Goal: Transaction & Acquisition: Book appointment/travel/reservation

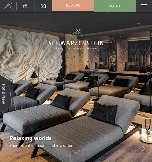
click at [83, 3] on link "Booking" at bounding box center [72, 4] width 41 height 11
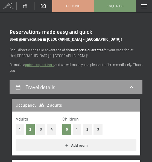
click at [48, 65] on link "quick request here" at bounding box center [39, 65] width 29 height 4
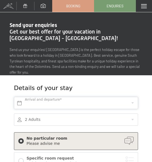
click at [59, 97] on input "text" at bounding box center [76, 103] width 124 height 12
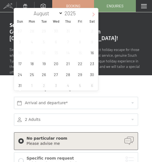
click at [92, 14] on icon at bounding box center [93, 15] width 4 height 4
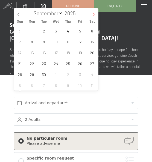
click at [92, 14] on icon at bounding box center [93, 15] width 4 height 4
select select "11"
click at [92, 14] on icon at bounding box center [93, 15] width 4 height 4
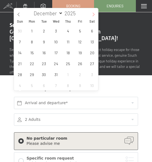
type input "2026"
click at [92, 14] on icon at bounding box center [93, 15] width 4 height 4
select select "1"
click at [91, 42] on span "14" at bounding box center [92, 41] width 11 height 11
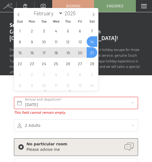
click at [91, 56] on span "21" at bounding box center [92, 52] width 11 height 11
type input "Sat. 14/02/2026 - Sat. 21/02/2026"
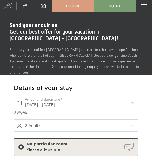
click at [98, 121] on div at bounding box center [76, 126] width 124 height 12
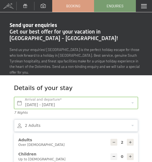
click at [130, 155] on icon at bounding box center [130, 157] width 4 height 4
type input "1"
select select
click at [130, 155] on icon at bounding box center [130, 157] width 4 height 4
type input "2"
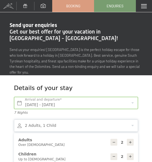
select select
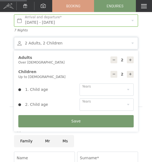
scroll to position [87, 0]
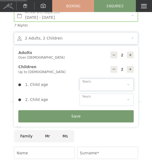
click at [125, 80] on select "0 1 2 3 4 5 6 7 8 9 10 11 12 13 14" at bounding box center [106, 85] width 54 height 12
select select "12"
click at [79, 79] on select "0 1 2 3 4 5 6 7 8 9 10 11 12 13 14" at bounding box center [106, 85] width 54 height 12
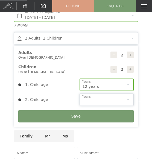
click at [119, 94] on select "0 1 2 3 4 5 6 7 8 9 10 11 12 13 14" at bounding box center [106, 100] width 54 height 12
select select "14"
click at [79, 94] on select "0 1 2 3 4 5 6 7 8 9 10 11 12 13 14" at bounding box center [106, 100] width 54 height 12
click at [112, 110] on button "Save" at bounding box center [75, 116] width 115 height 12
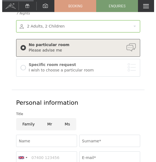
scroll to position [105, 0]
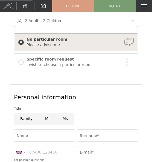
click at [86, 62] on div "I wish to choose a particular room" at bounding box center [79, 64] width 107 height 5
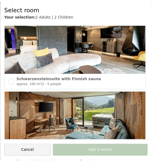
scroll to position [0, 0]
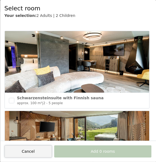
click at [45, 150] on button "Cancel" at bounding box center [27, 151] width 47 height 12
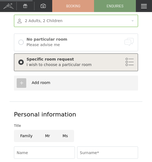
click at [109, 42] on div "Please advise me" at bounding box center [79, 44] width 107 height 5
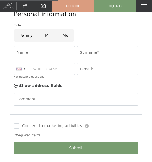
scroll to position [189, 0]
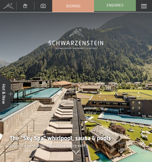
click at [110, 7] on span "Enquiries" at bounding box center [114, 5] width 17 height 5
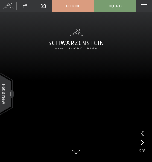
click at [144, 6] on span at bounding box center [144, 6] width 6 height 4
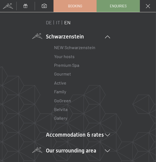
click at [90, 151] on li "Our surrounding area Ahrntal Skiing & winter Skiing Ski school Hiking & summer …" at bounding box center [78, 151] width 64 height 8
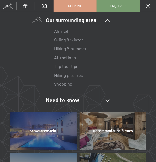
scroll to position [131, 0]
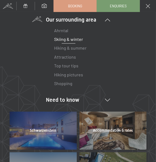
click at [65, 39] on link "Skiing & winter" at bounding box center [68, 39] width 29 height 5
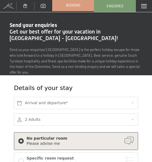
click at [81, 7] on link "Booking" at bounding box center [72, 4] width 41 height 11
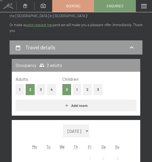
scroll to position [60, 0]
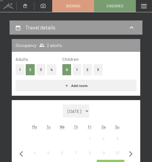
click at [87, 72] on button "2" at bounding box center [87, 69] width 9 height 11
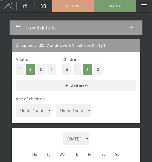
click at [81, 112] on select "Under 1 year 1 year 2 years 3 years 4 years 5 years 6 years 7 years 8 years 9 y…" at bounding box center [74, 110] width 36 height 13
select select "14"
click at [56, 104] on select "Under 1 year 1 year 2 years 3 years 4 years 5 years 6 years 7 years 8 years 9 y…" at bounding box center [74, 110] width 36 height 13
click at [41, 110] on select "Under 1 year 1 year 2 years 3 years 4 years 5 years 6 years 7 years 8 years 9 y…" at bounding box center [34, 110] width 36 height 13
select select "12"
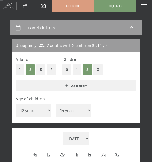
click at [16, 104] on select "Under 1 year 1 year 2 years 3 years 4 years 5 years 6 years 7 years 8 years 9 y…" at bounding box center [34, 110] width 36 height 13
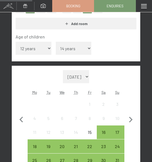
scroll to position [124, 0]
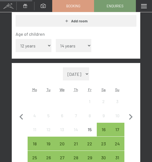
click at [89, 74] on select "August 2025 September 2025 October 2025 November 2025 December 2025 January 202…" at bounding box center [76, 73] width 26 height 13
select select "2026-02-01"
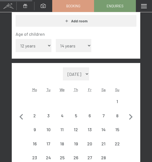
select select "2026-02-01"
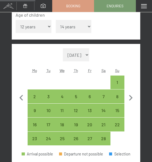
scroll to position [145, 0]
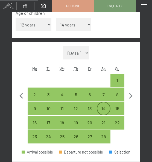
click at [105, 109] on div "14" at bounding box center [103, 112] width 13 height 13
select select "2026-02-01"
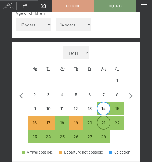
click at [105, 122] on div "21" at bounding box center [103, 127] width 13 height 13
select select "2026-02-01"
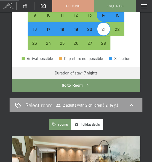
scroll to position [242, 0]
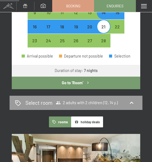
click at [108, 83] on button "Go to ‘Room’" at bounding box center [76, 83] width 128 height 13
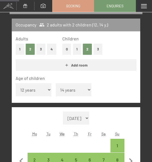
select select "2026-02-01"
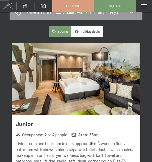
scroll to position [98, 0]
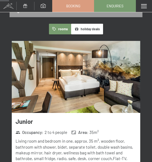
click at [126, 81] on img at bounding box center [76, 77] width 128 height 72
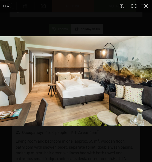
click at [146, 82] on button "button" at bounding box center [142, 80] width 19 height 27
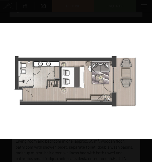
click at [146, 82] on button "button" at bounding box center [142, 80] width 19 height 27
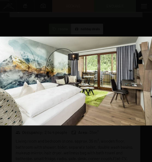
click at [146, 82] on button "button" at bounding box center [142, 80] width 19 height 27
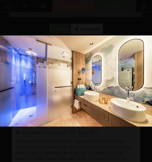
click at [146, 82] on button "button" at bounding box center [142, 80] width 19 height 27
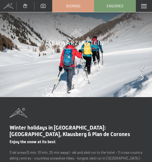
click at [144, 6] on span at bounding box center [144, 6] width 6 height 4
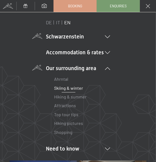
click at [106, 37] on icon at bounding box center [107, 36] width 5 height 3
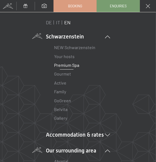
click at [74, 66] on link "Premium Spa" at bounding box center [66, 65] width 25 height 5
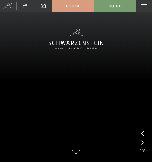
click at [142, 142] on icon at bounding box center [142, 142] width 3 height 5
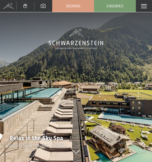
click at [142, 142] on icon at bounding box center [142, 142] width 3 height 5
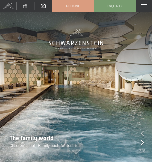
click at [142, 142] on icon at bounding box center [142, 142] width 3 height 5
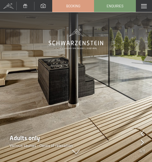
click at [142, 142] on icon at bounding box center [142, 142] width 3 height 5
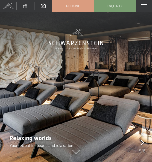
click at [142, 142] on icon at bounding box center [142, 142] width 3 height 5
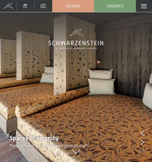
click at [142, 142] on icon at bounding box center [142, 142] width 3 height 5
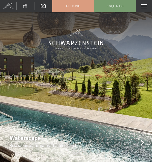
click at [142, 142] on icon at bounding box center [142, 142] width 3 height 5
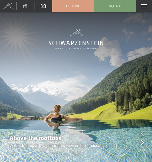
click at [142, 142] on icon at bounding box center [142, 142] width 3 height 5
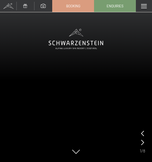
click at [143, 7] on span at bounding box center [144, 6] width 6 height 4
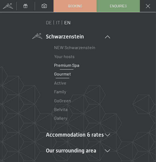
click at [65, 74] on link "Gourmet" at bounding box center [62, 73] width 17 height 5
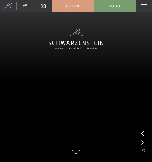
click at [142, 143] on icon at bounding box center [142, 142] width 3 height 5
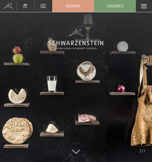
click at [142, 143] on icon at bounding box center [142, 142] width 3 height 5
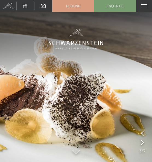
click at [142, 145] on div at bounding box center [142, 143] width 3 height 8
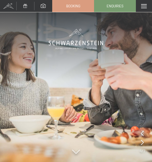
click at [142, 145] on div at bounding box center [142, 143] width 3 height 8
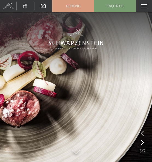
click at [142, 145] on div at bounding box center [142, 143] width 3 height 8
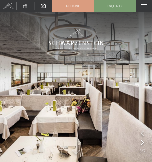
click at [142, 145] on div at bounding box center [142, 143] width 3 height 8
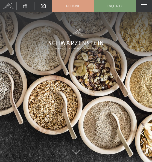
click at [142, 145] on div at bounding box center [142, 143] width 3 height 8
